Goal: Information Seeking & Learning: Find specific page/section

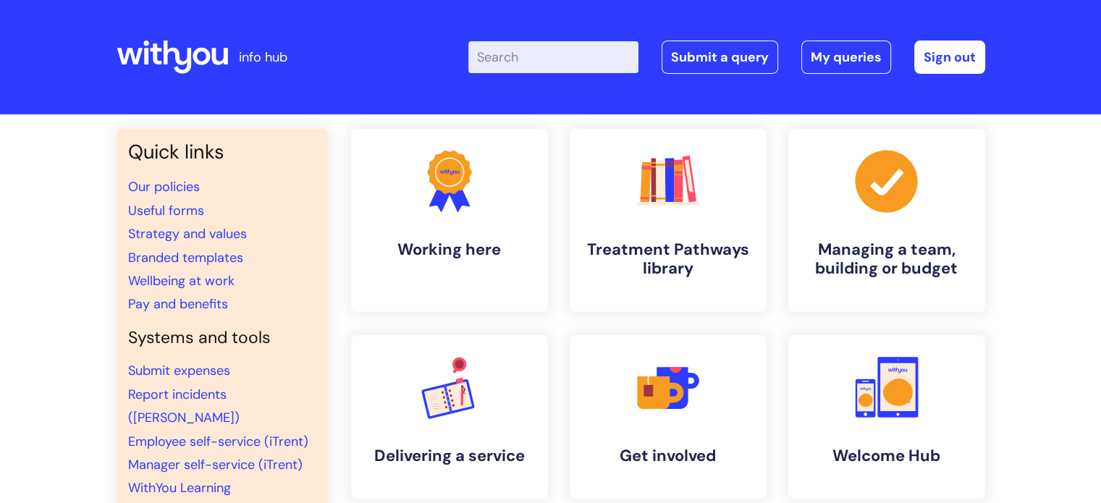
click at [524, 66] on input "Enter your search term here..." at bounding box center [553, 57] width 170 height 32
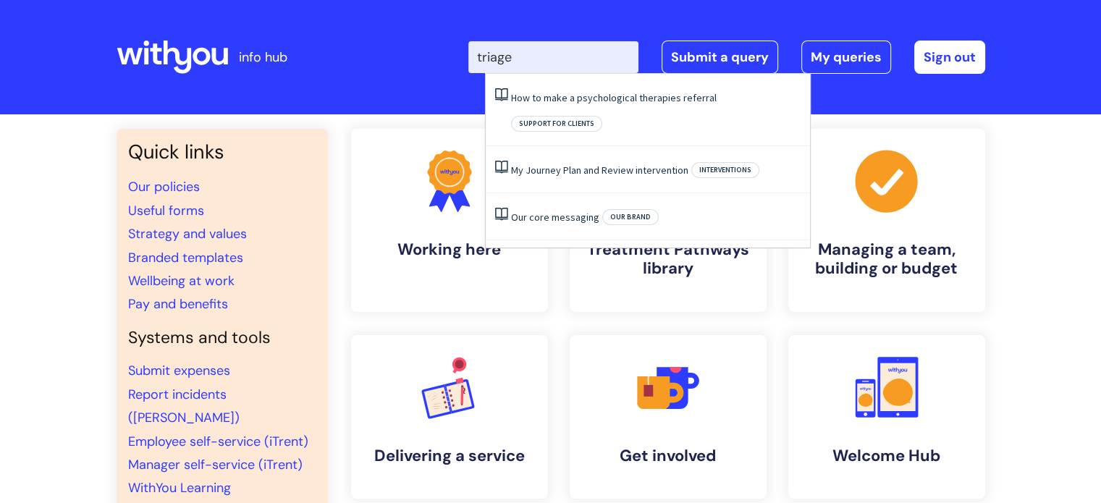
type input "triage"
click button "Search" at bounding box center [0, 0] width 0 height 0
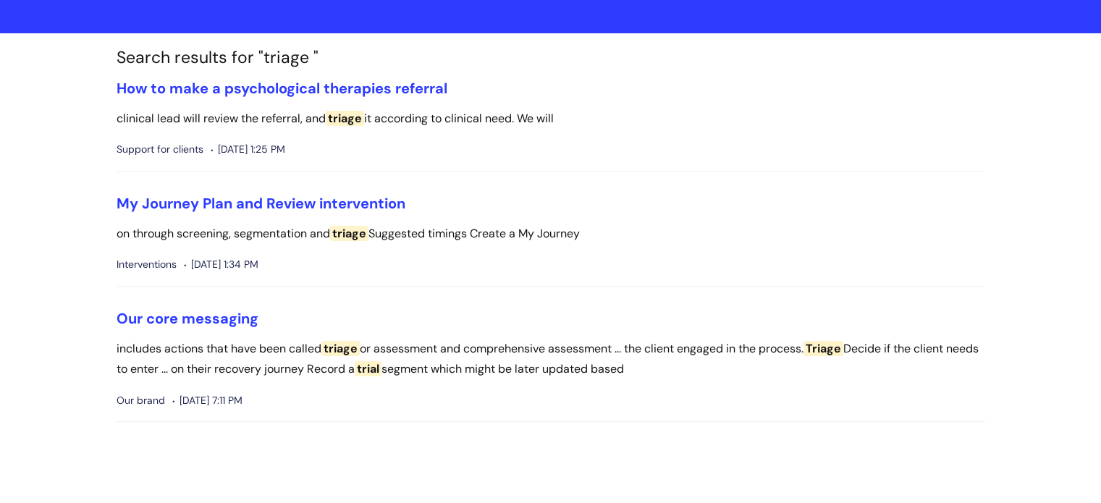
scroll to position [168, 0]
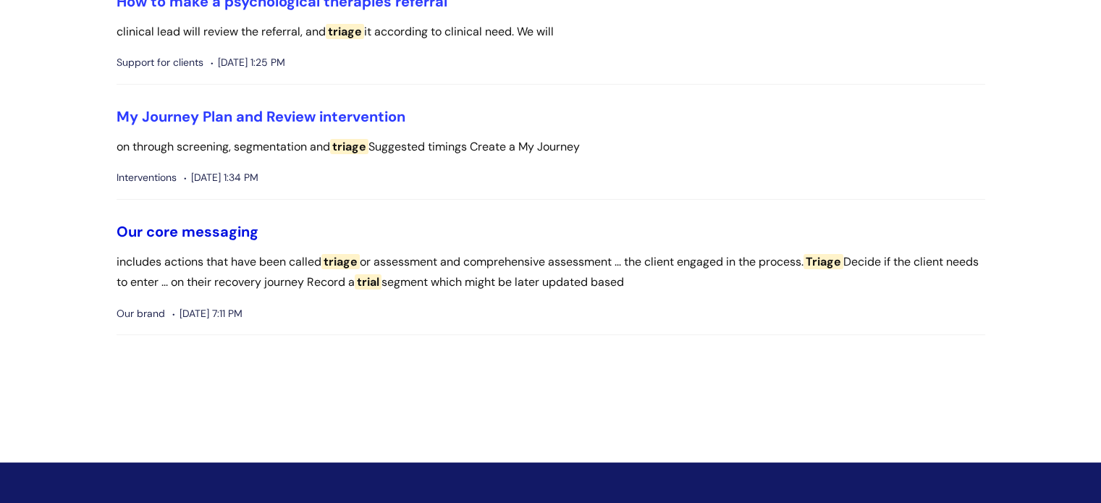
click at [221, 231] on link "Our core messaging" at bounding box center [188, 231] width 142 height 19
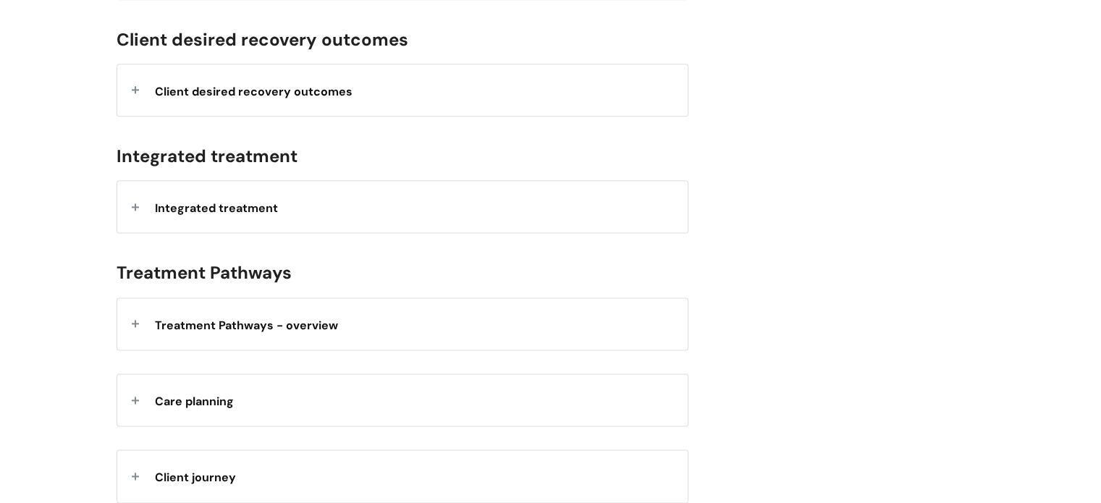
scroll to position [2111, 0]
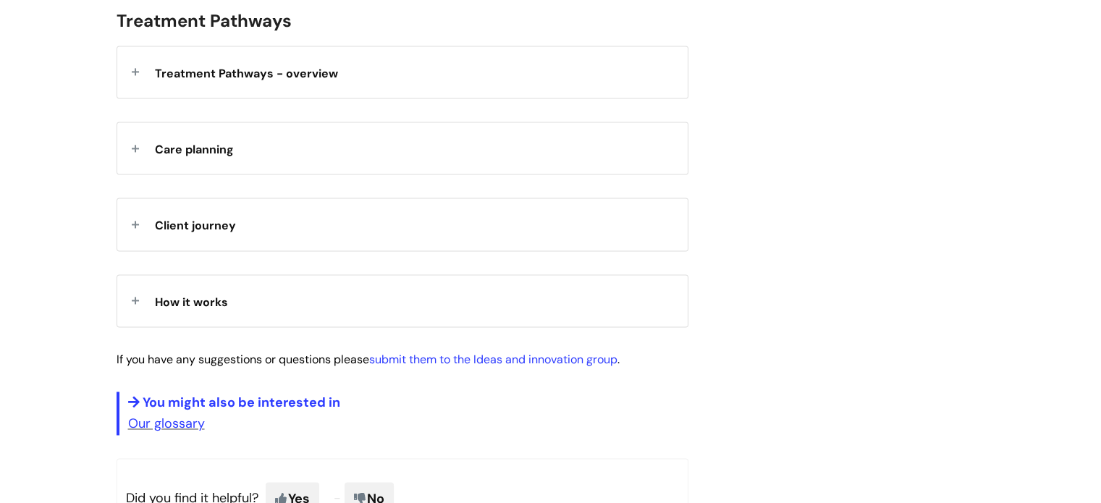
click at [447, 312] on div "How it works" at bounding box center [402, 300] width 571 height 51
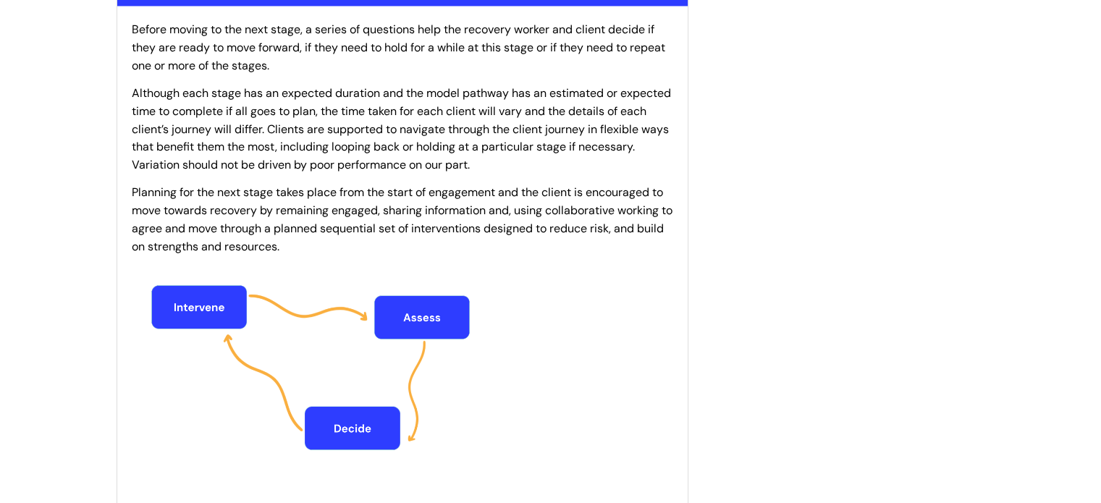
scroll to position [2774, 0]
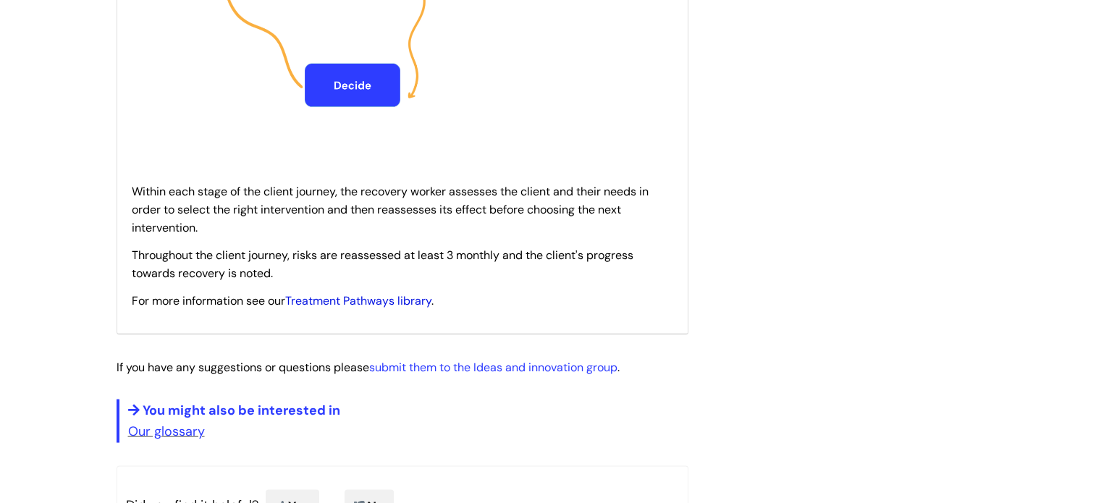
click at [363, 297] on link "Treatment Pathways library" at bounding box center [358, 300] width 146 height 15
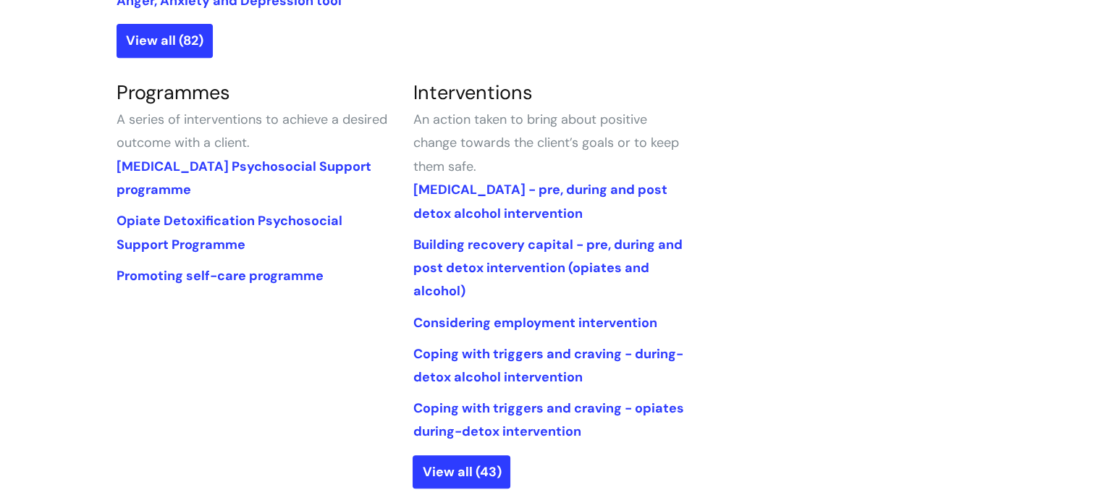
scroll to position [894, 0]
